Goal: Task Accomplishment & Management: Use online tool/utility

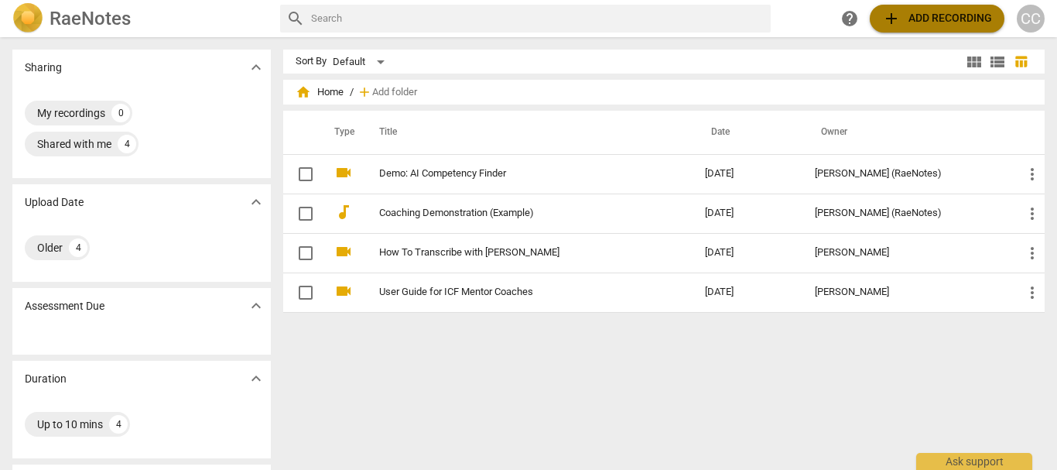
click at [962, 9] on button "add Add recording" at bounding box center [937, 19] width 135 height 28
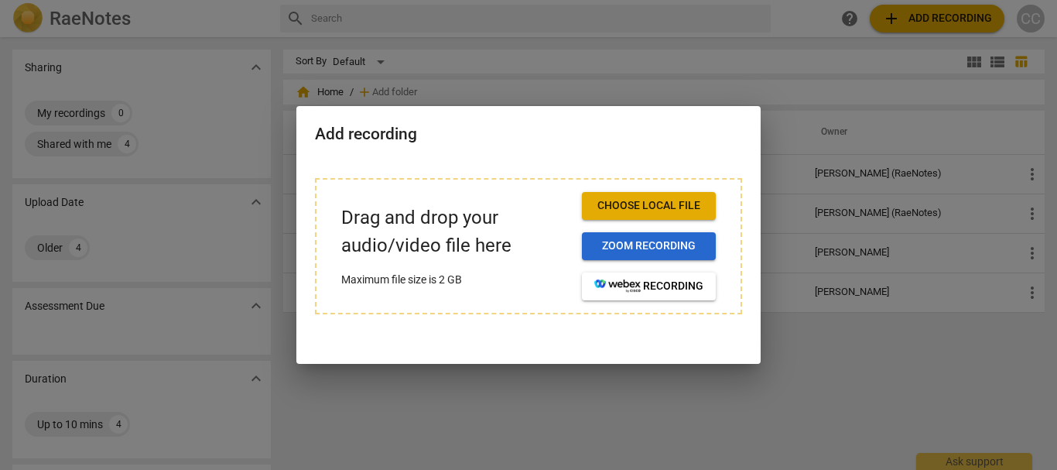
click at [625, 238] on span "Zoom recording" at bounding box center [648, 245] width 109 height 15
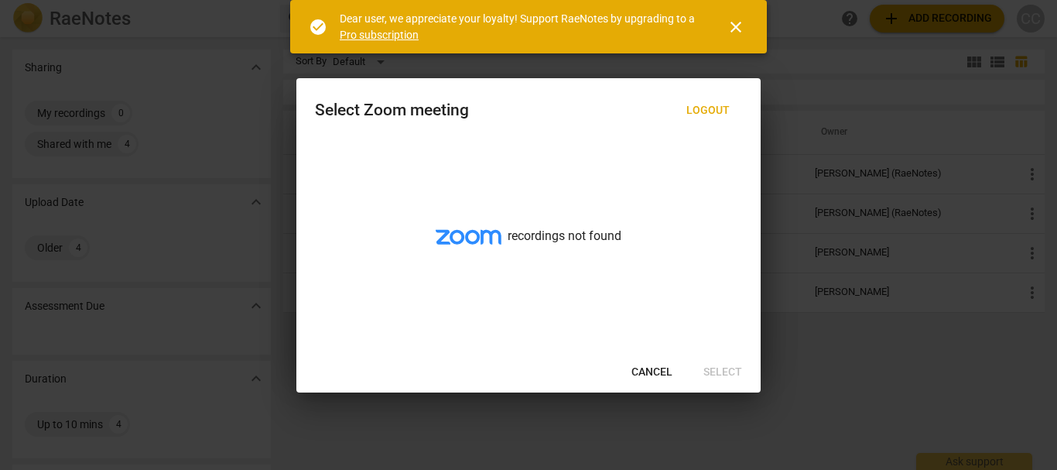
click at [740, 24] on span "close" at bounding box center [736, 27] width 19 height 19
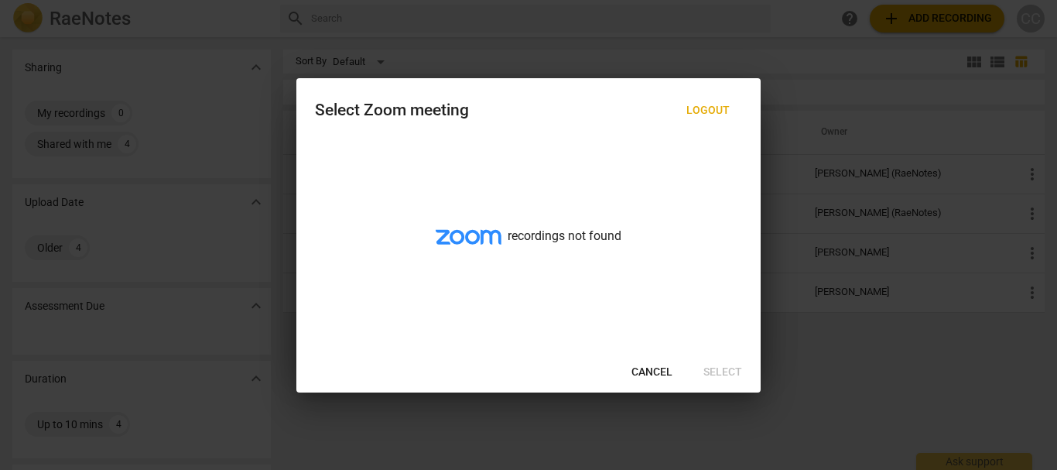
click at [925, 15] on div at bounding box center [528, 235] width 1057 height 470
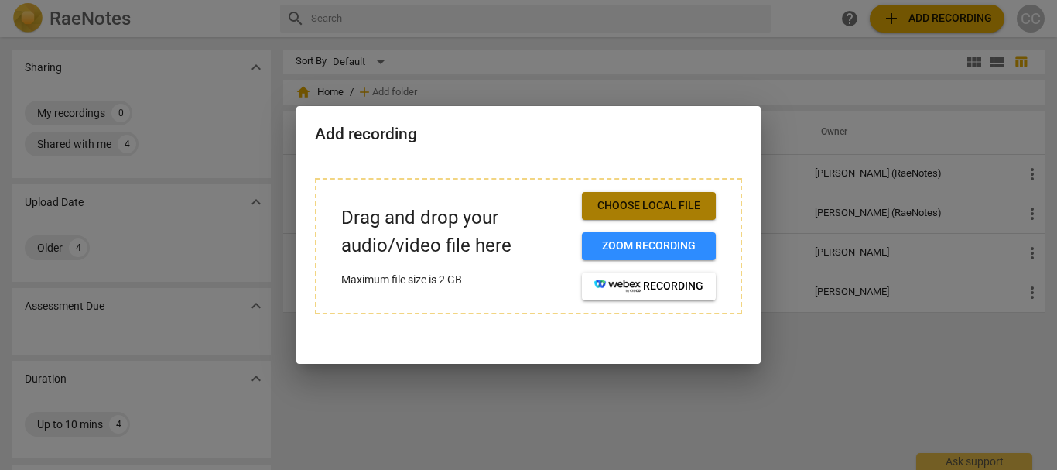
click at [669, 202] on span "Choose local file" at bounding box center [648, 205] width 109 height 15
click at [619, 207] on span "Choose local file" at bounding box center [648, 205] width 109 height 15
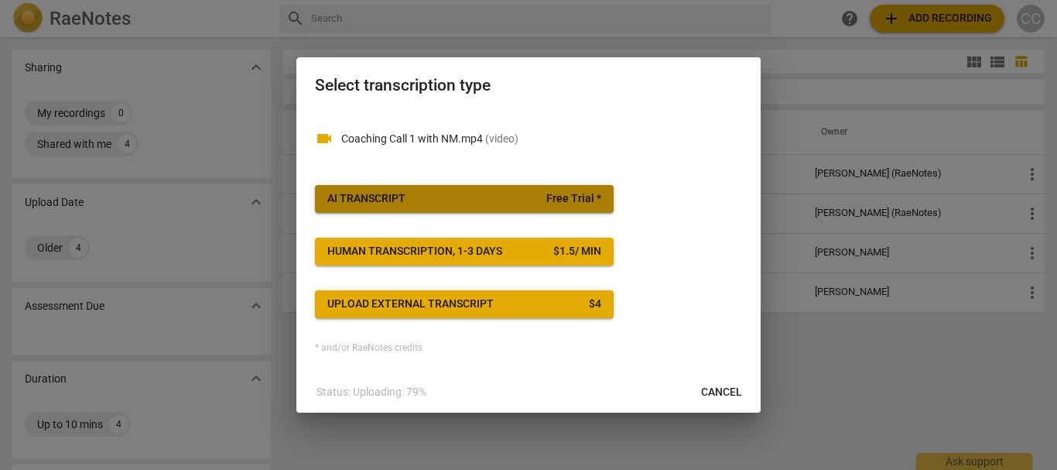
click at [512, 195] on span "AI Transcript Free Trial *" at bounding box center [464, 198] width 274 height 15
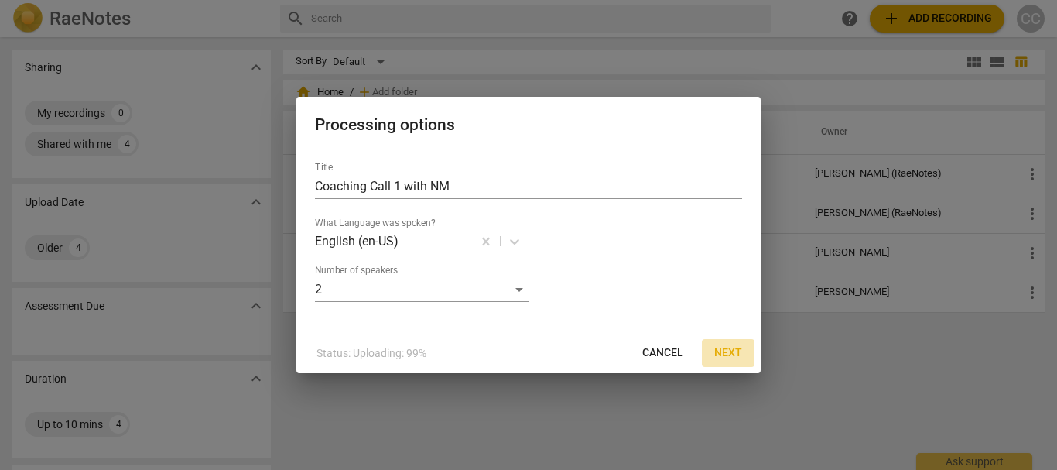
click at [730, 351] on span "Next" at bounding box center [728, 352] width 28 height 15
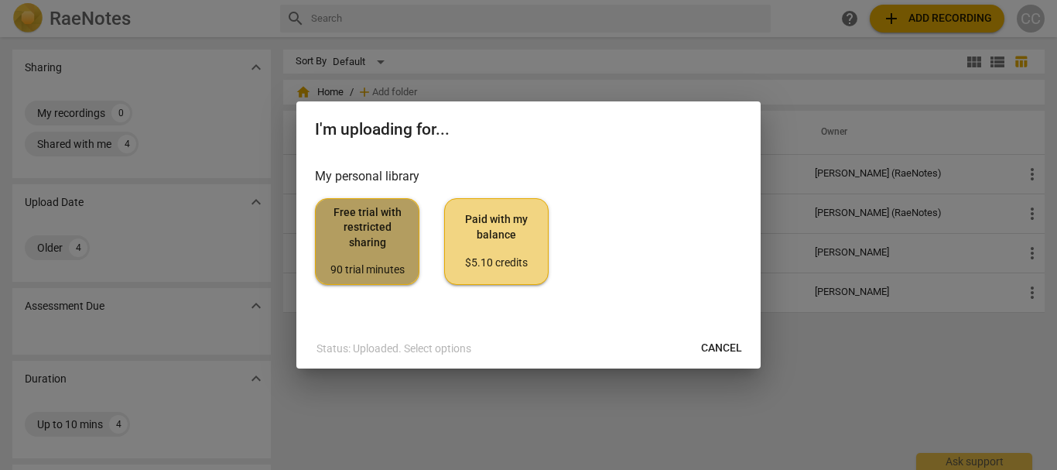
click at [397, 238] on span "Free trial with restricted sharing 90 trial minutes" at bounding box center [367, 241] width 78 height 73
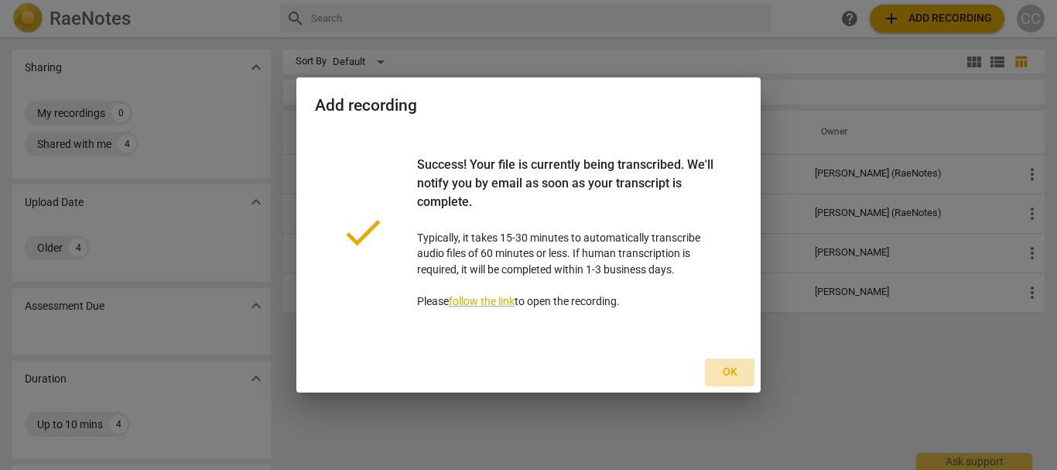
click at [727, 371] on span "Ok" at bounding box center [729, 372] width 25 height 15
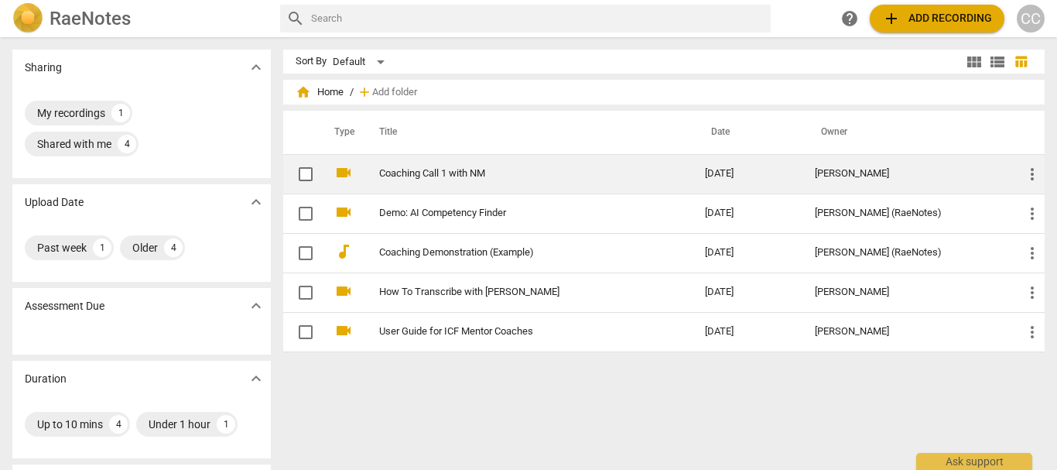
click at [632, 176] on link "Coaching Call 1 with NM" at bounding box center [514, 174] width 270 height 12
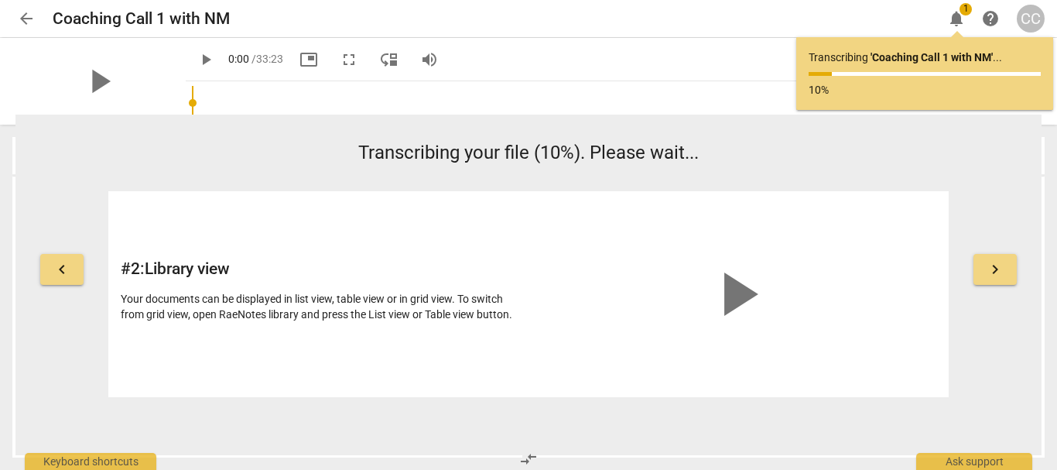
click at [29, 19] on span "arrow_back" at bounding box center [26, 18] width 19 height 19
